Goal: Find specific page/section: Find specific page/section

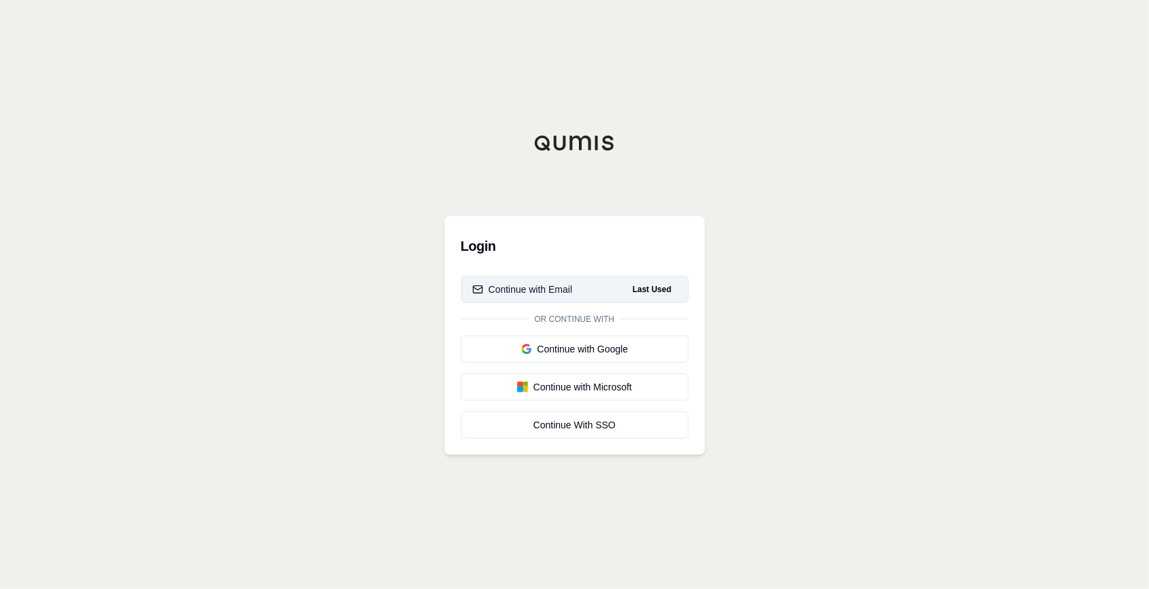
click at [646, 287] on span "Last Used" at bounding box center [652, 289] width 50 height 16
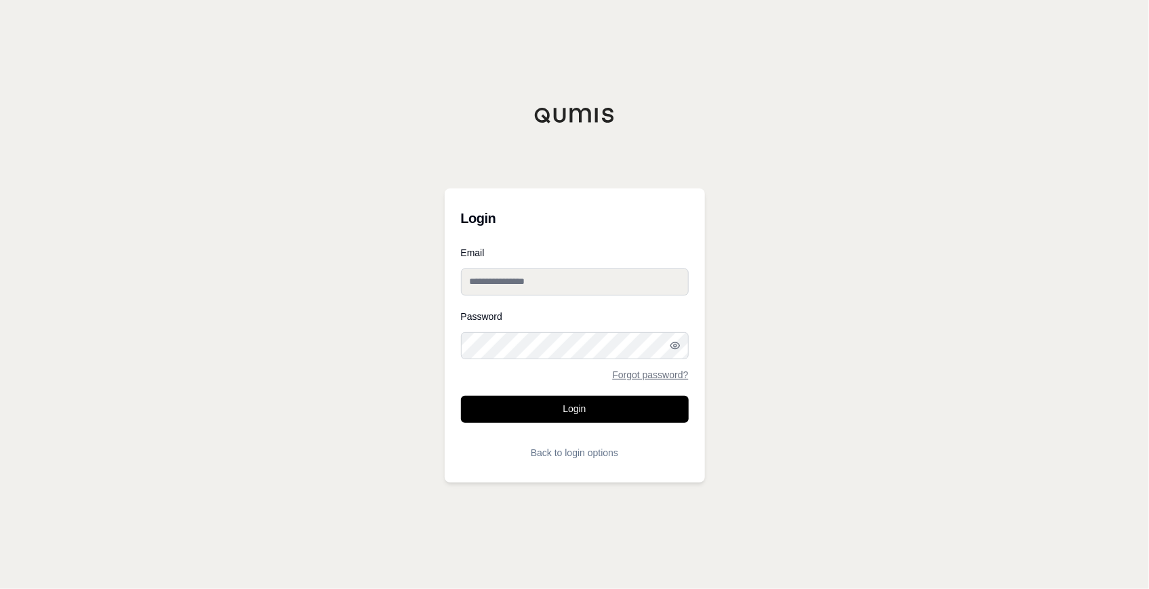
type input "**********"
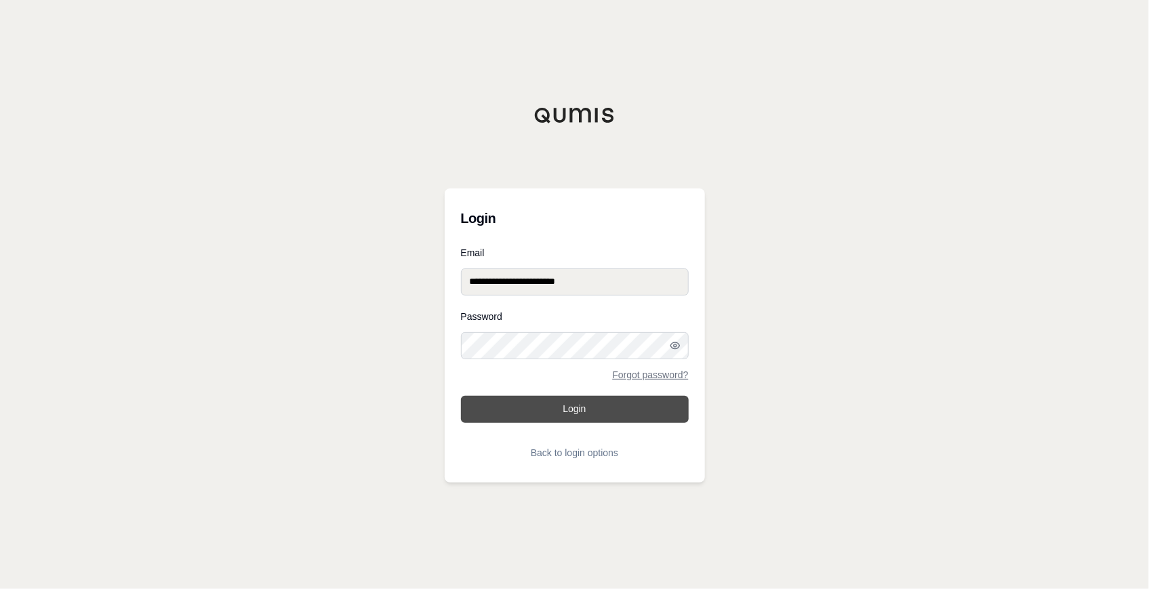
click at [549, 399] on button "Login" at bounding box center [575, 409] width 228 height 27
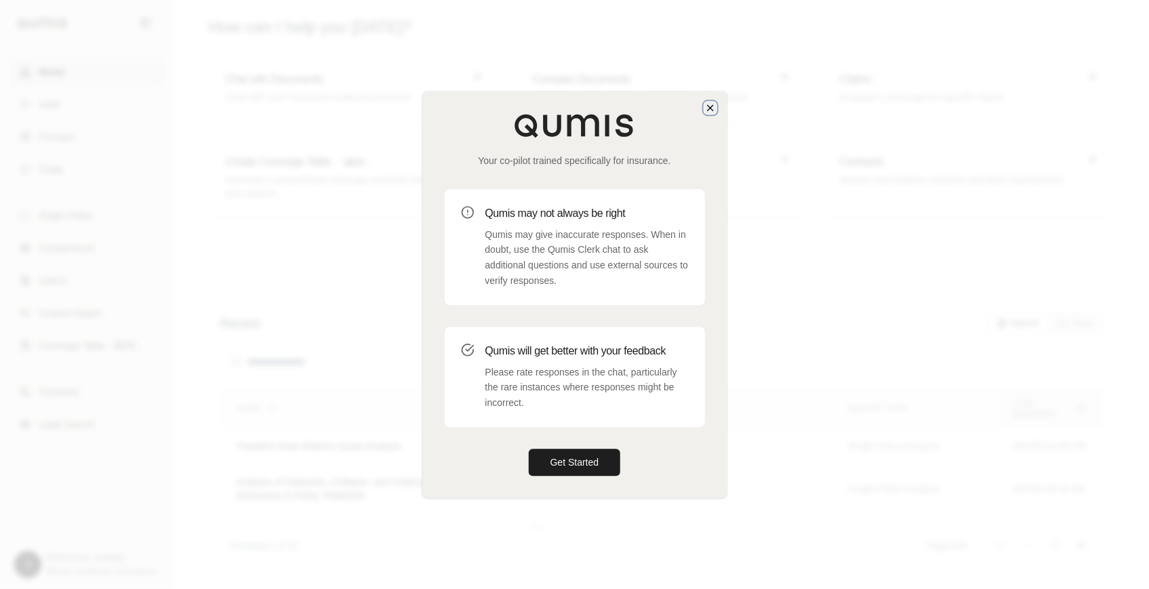
click at [707, 104] on icon "button" at bounding box center [710, 107] width 11 height 11
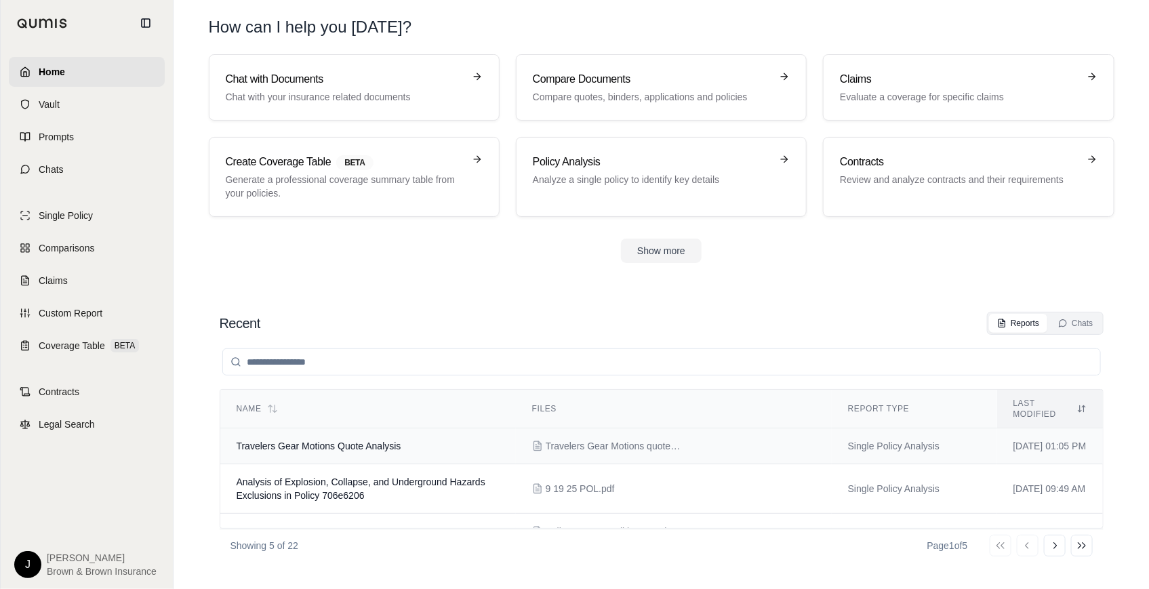
click at [270, 441] on span "Travelers Gear Motions Quote Analysis" at bounding box center [319, 446] width 165 height 11
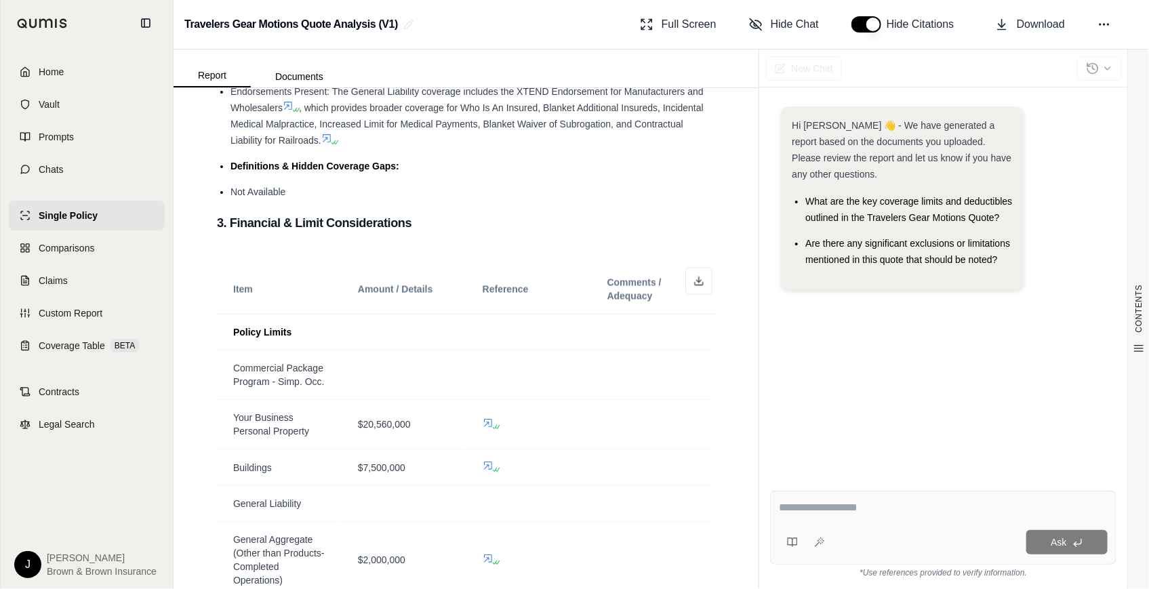
scroll to position [1109, 0]
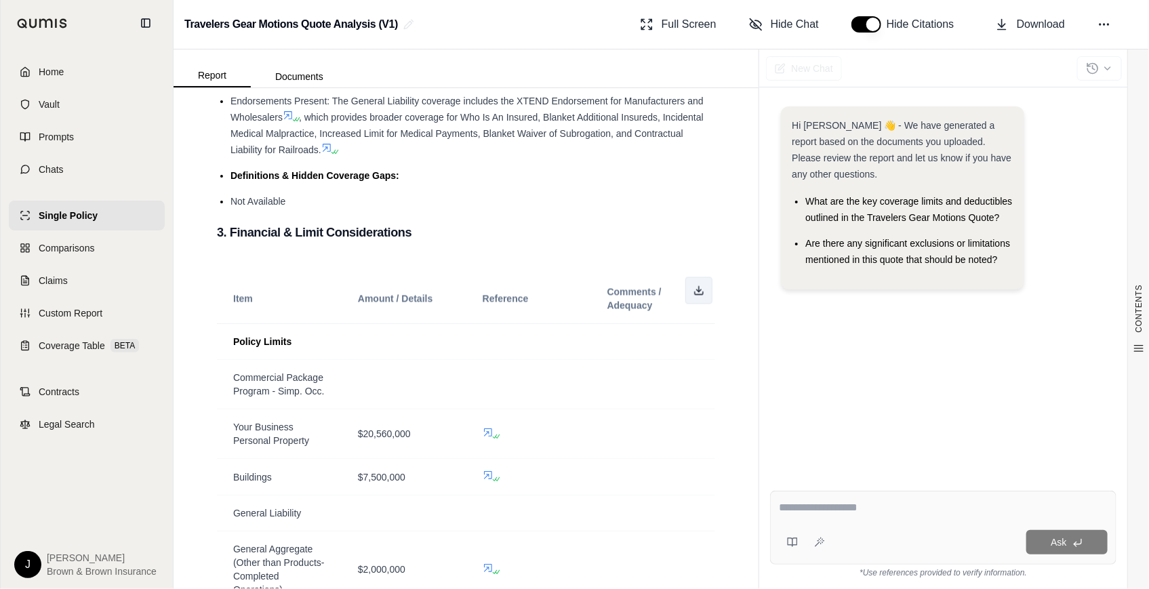
click at [690, 296] on button at bounding box center [699, 290] width 27 height 27
